Goal: Submit feedback/report problem: Leave review/rating

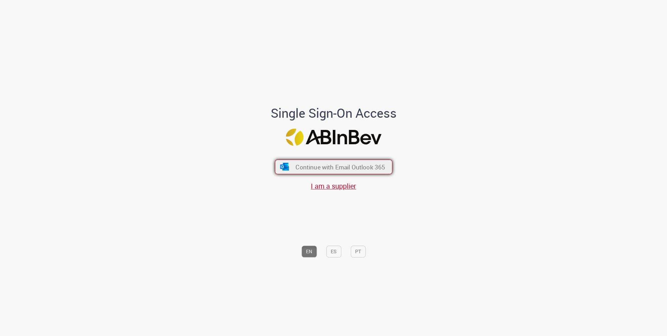
drag, startPoint x: 0, startPoint y: 0, endPoint x: 363, endPoint y: 167, distance: 399.3
click at [363, 167] on span "Continue with Email Outlook 365" at bounding box center [341, 167] width 90 height 8
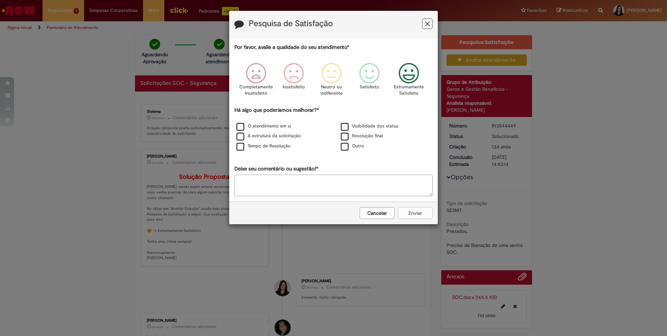
click at [411, 80] on icon "Feedback" at bounding box center [409, 73] width 26 height 21
click at [241, 128] on label "O atendimento em si" at bounding box center [264, 126] width 54 height 7
click at [241, 124] on label "O atendimento em si" at bounding box center [264, 126] width 54 height 7
click at [427, 21] on icon "Feedback" at bounding box center [427, 23] width 5 height 7
